Goal: Transaction & Acquisition: Subscribe to service/newsletter

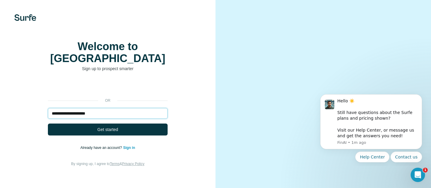
type input "**********"
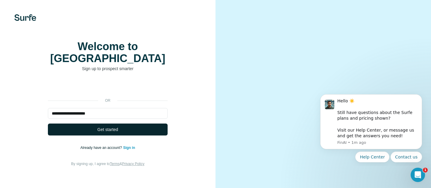
click at [96, 136] on button "Get started" at bounding box center [108, 130] width 120 height 12
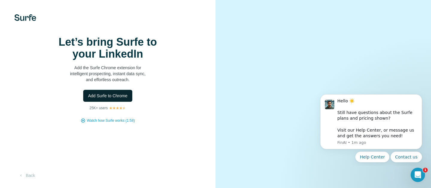
click at [100, 99] on span "Add Surfe to Chrome" at bounding box center [107, 96] width 39 height 6
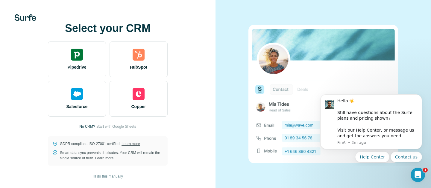
click at [100, 178] on span "I’ll do this manually" at bounding box center [107, 176] width 30 height 5
